Goal: Complete application form: Complete application form

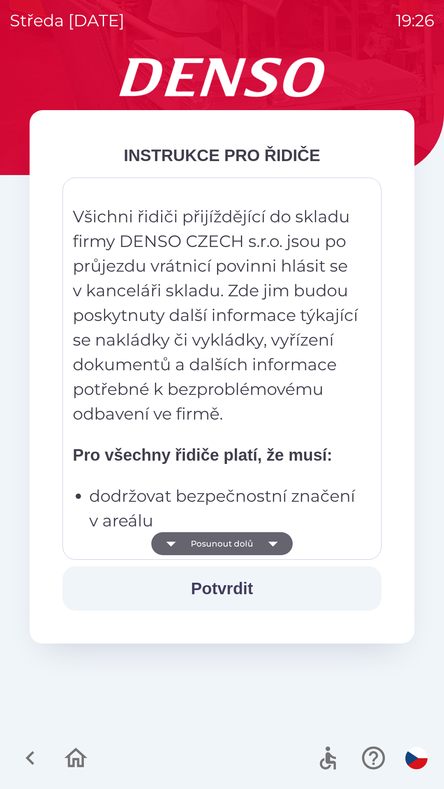
click at [191, 552] on button "Posunout dolů" at bounding box center [221, 543] width 141 height 23
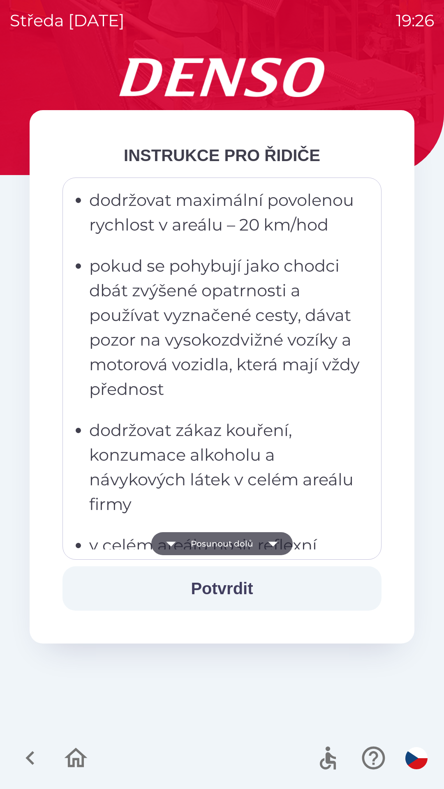
click at [191, 549] on button "Posunout dolů" at bounding box center [221, 543] width 141 height 23
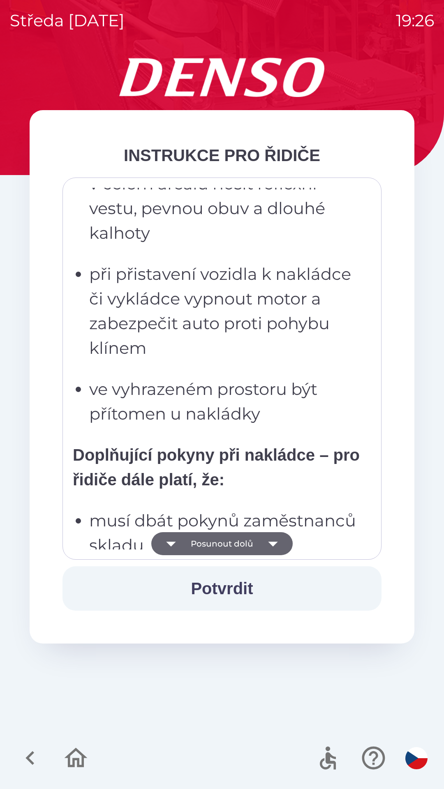
click at [189, 542] on button "Posunout dolů" at bounding box center [221, 543] width 141 height 23
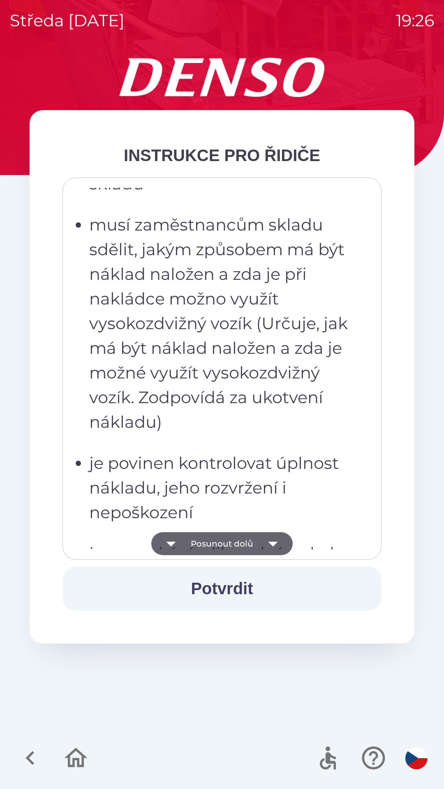
click at [189, 542] on button "Posunout dolů" at bounding box center [221, 543] width 141 height 23
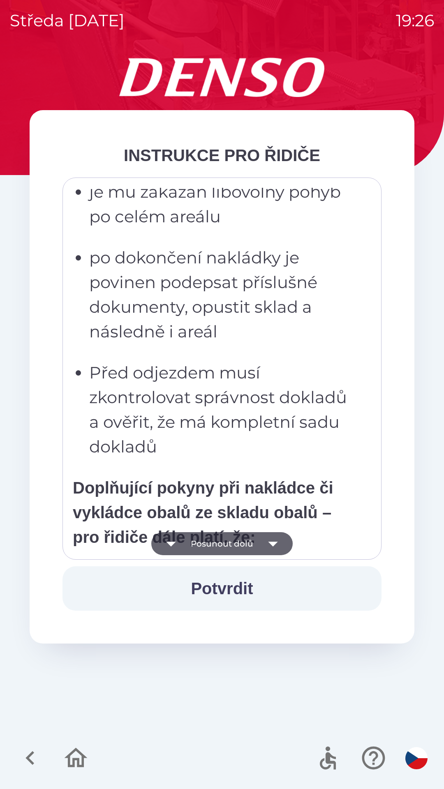
click at [189, 543] on button "Posunout dolů" at bounding box center [221, 543] width 141 height 23
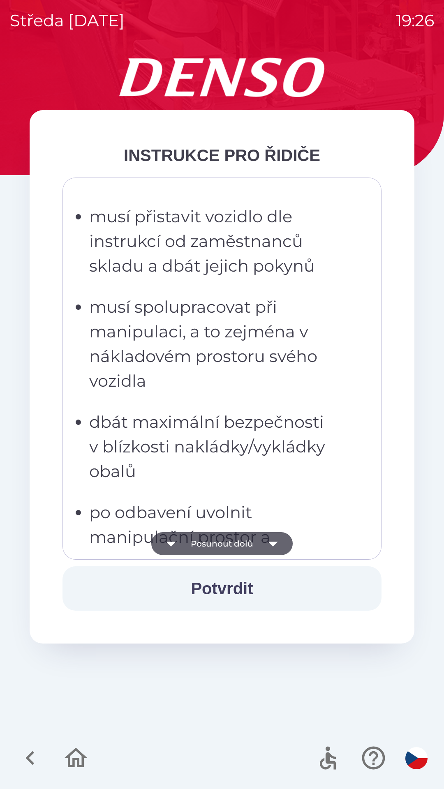
click at [191, 542] on button "Posunout dolů" at bounding box center [221, 543] width 141 height 23
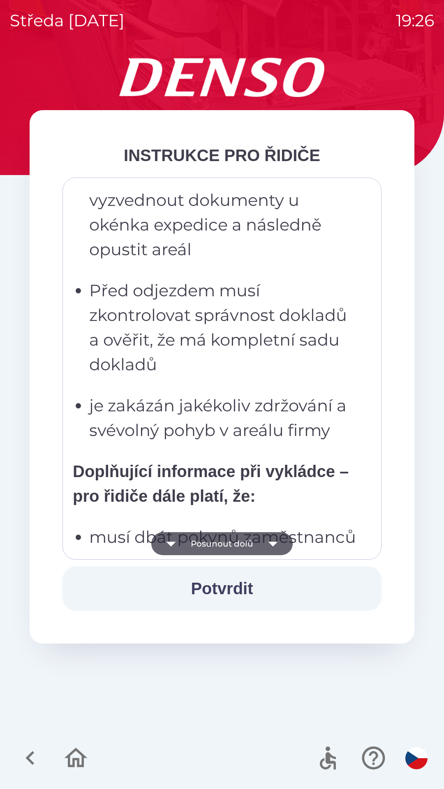
click at [192, 538] on button "Posunout dolů" at bounding box center [221, 543] width 141 height 23
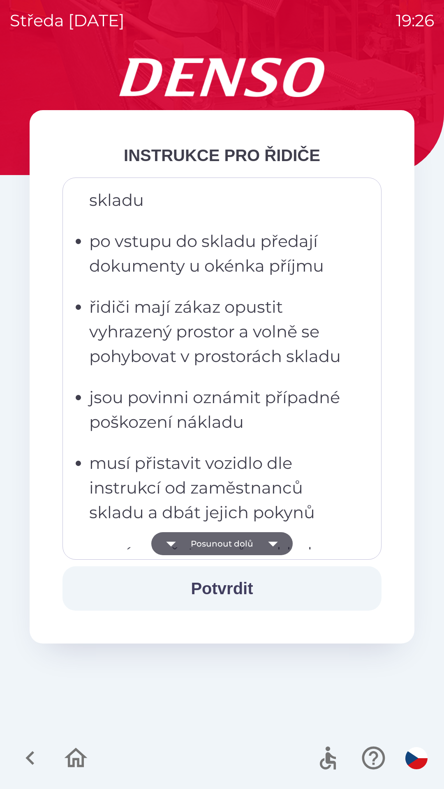
click at [190, 536] on button "Posunout dolů" at bounding box center [221, 543] width 141 height 23
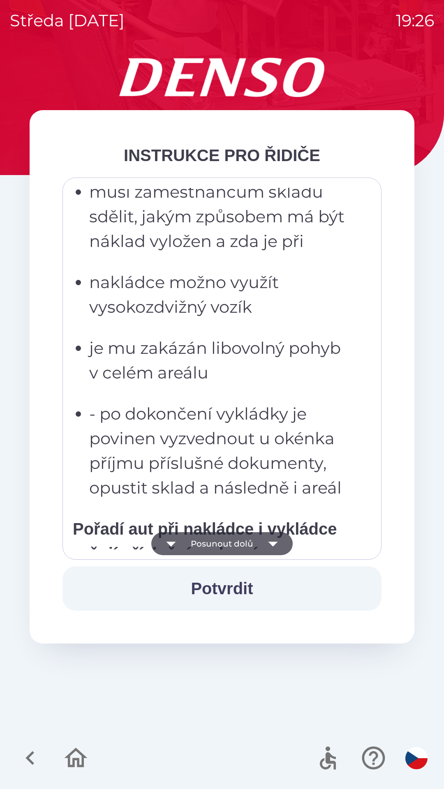
click at [192, 536] on button "Posunout dolů" at bounding box center [221, 543] width 141 height 23
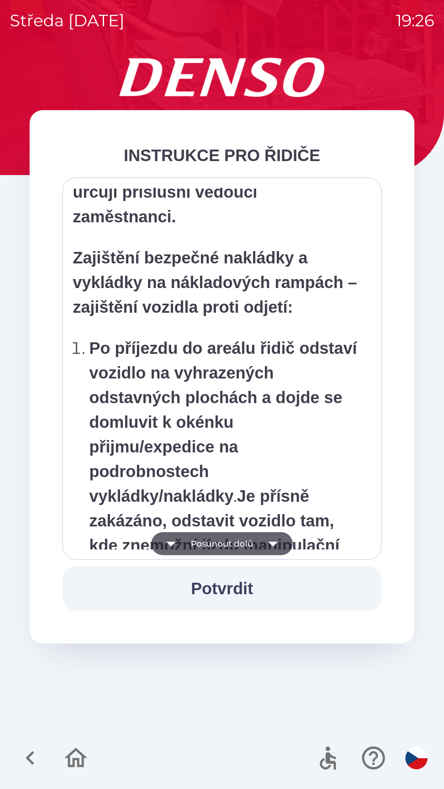
click at [192, 536] on button "Posunout dolů" at bounding box center [221, 543] width 141 height 23
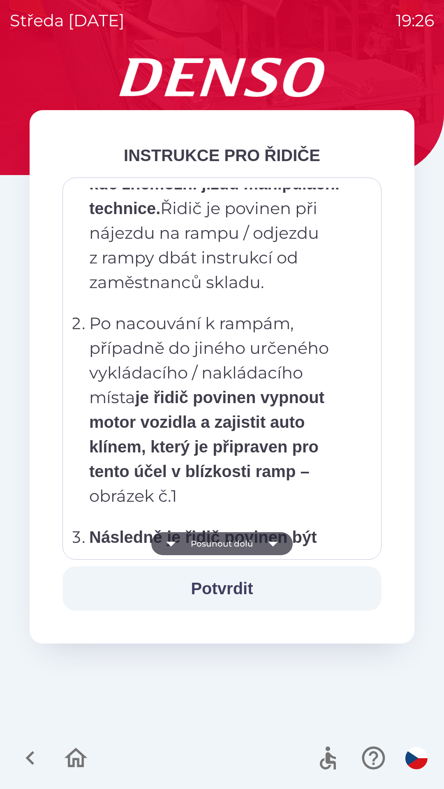
click at [194, 537] on button "Posunout dolů" at bounding box center [221, 543] width 141 height 23
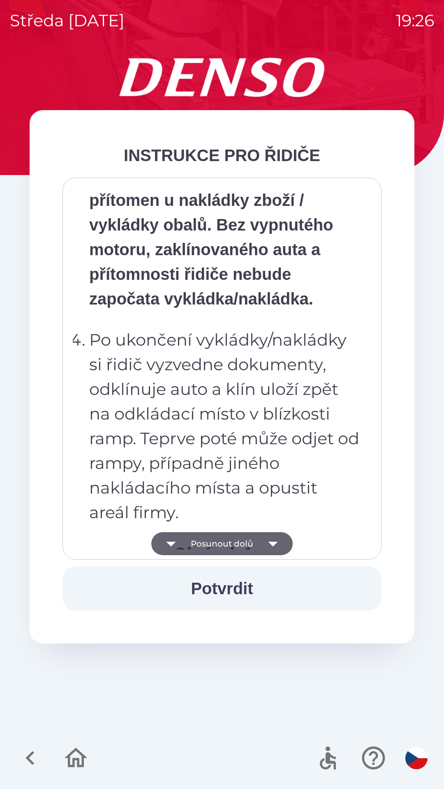
click at [195, 534] on button "Posunout dolů" at bounding box center [221, 543] width 141 height 23
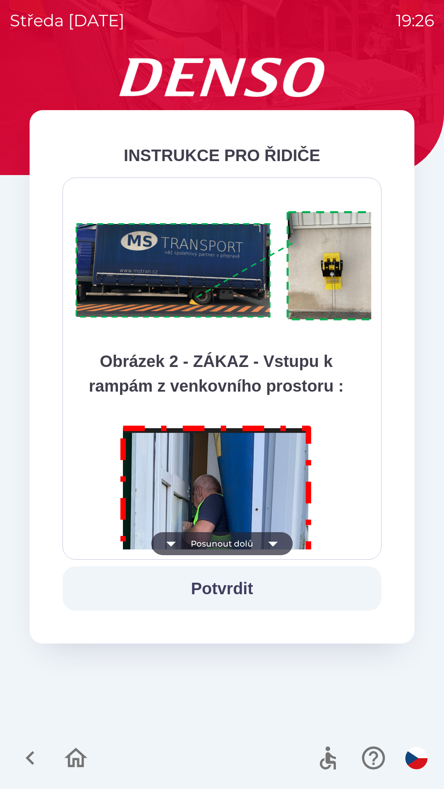
click at [194, 534] on button "Posunout dolů" at bounding box center [221, 543] width 141 height 23
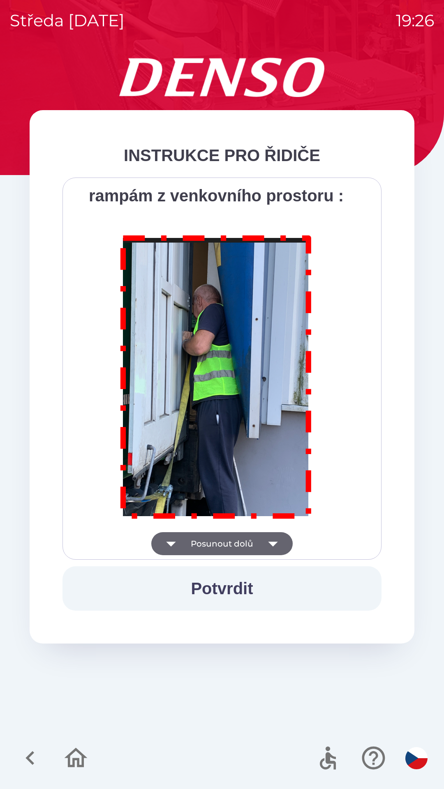
click at [196, 532] on p at bounding box center [216, 378] width 287 height 309
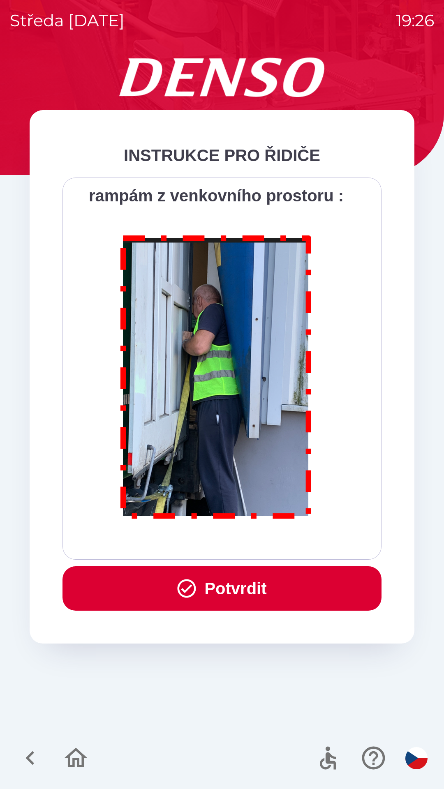
click at [204, 581] on button "Potvrdit" at bounding box center [221, 588] width 319 height 44
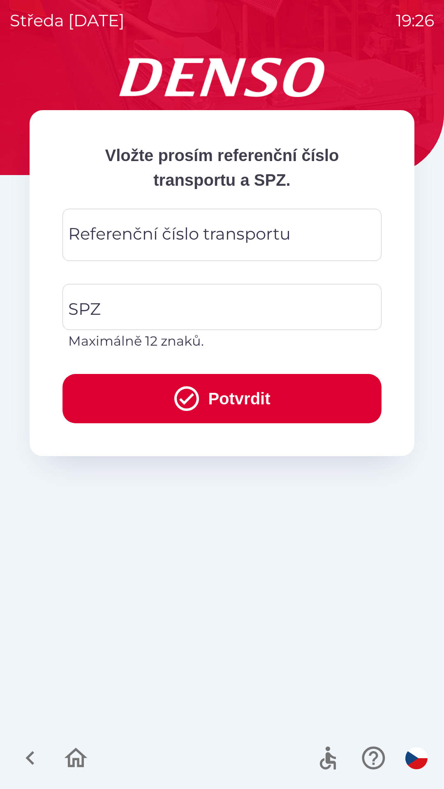
click at [152, 240] on div "Referenční číslo transportu Referenční číslo transportu" at bounding box center [221, 235] width 319 height 52
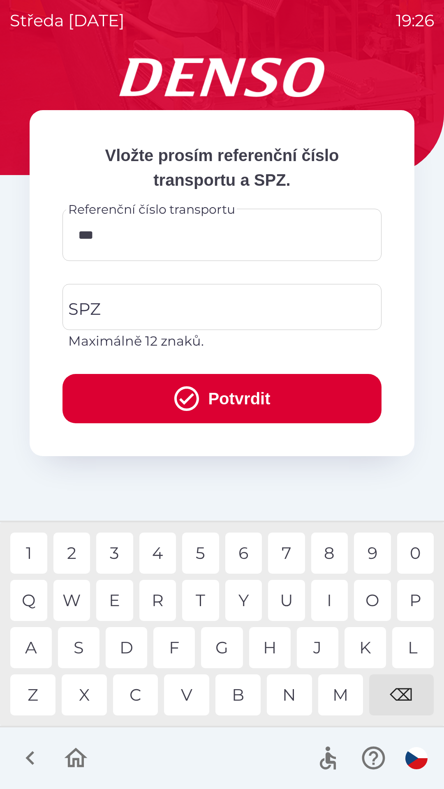
click at [240, 700] on div "B" at bounding box center [237, 694] width 45 height 41
type input "*********"
click at [206, 553] on div "5" at bounding box center [200, 553] width 37 height 41
click at [155, 299] on input "SPZ" at bounding box center [215, 307] width 299 height 39
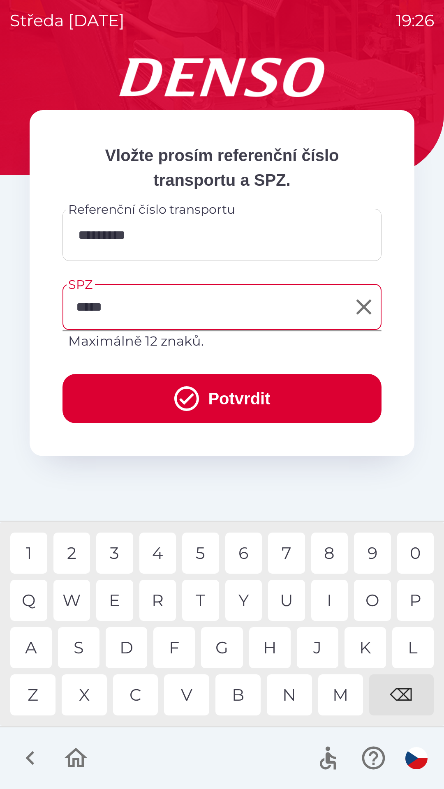
click at [85, 558] on div "2" at bounding box center [71, 553] width 37 height 41
click at [296, 551] on div "7" at bounding box center [286, 553] width 37 height 41
type input "*******"
click at [179, 385] on icon "submit" at bounding box center [187, 399] width 30 height 30
